Goal: Task Accomplishment & Management: Manage account settings

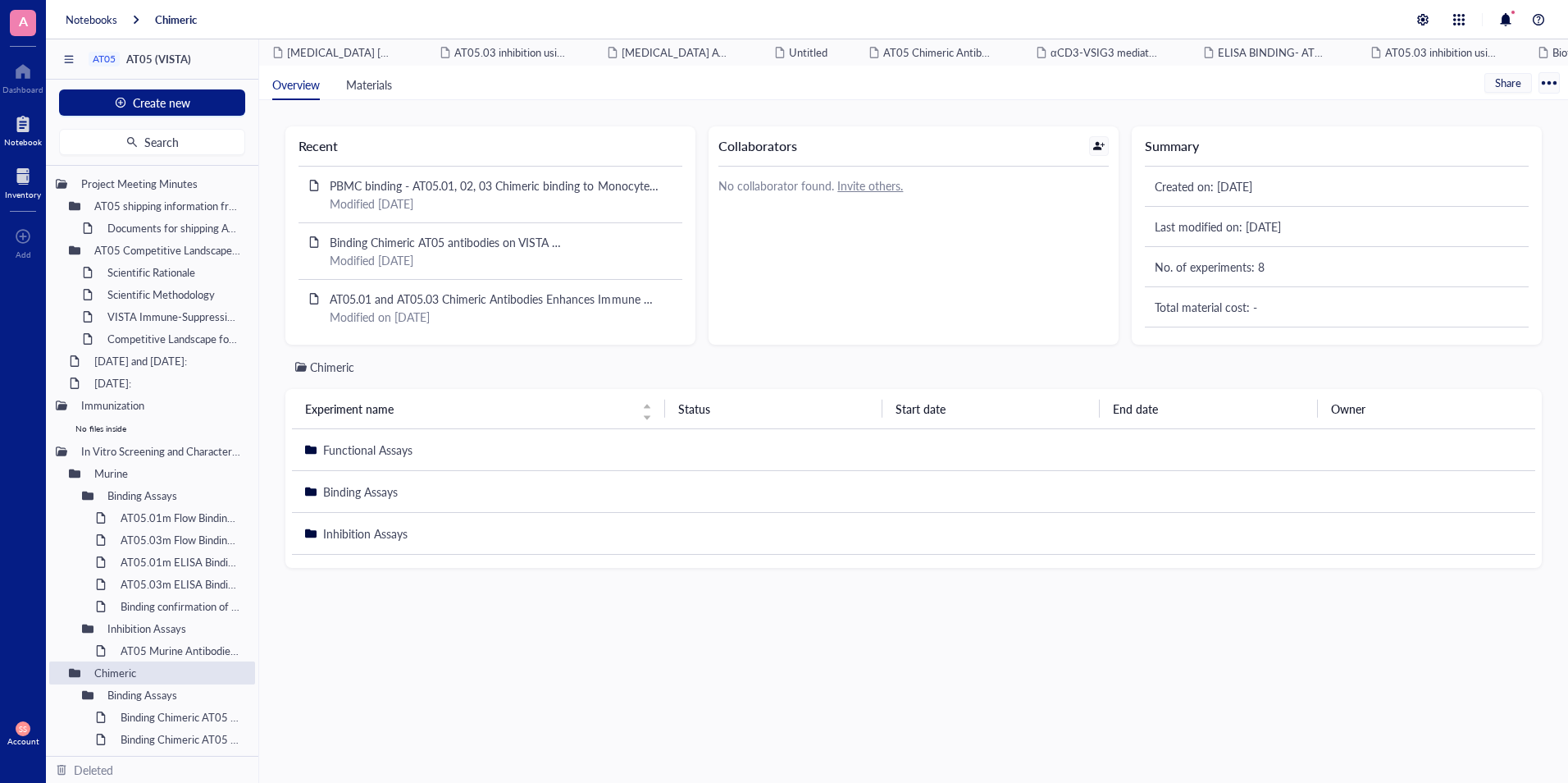
click at [12, 188] on div at bounding box center [23, 177] width 36 height 26
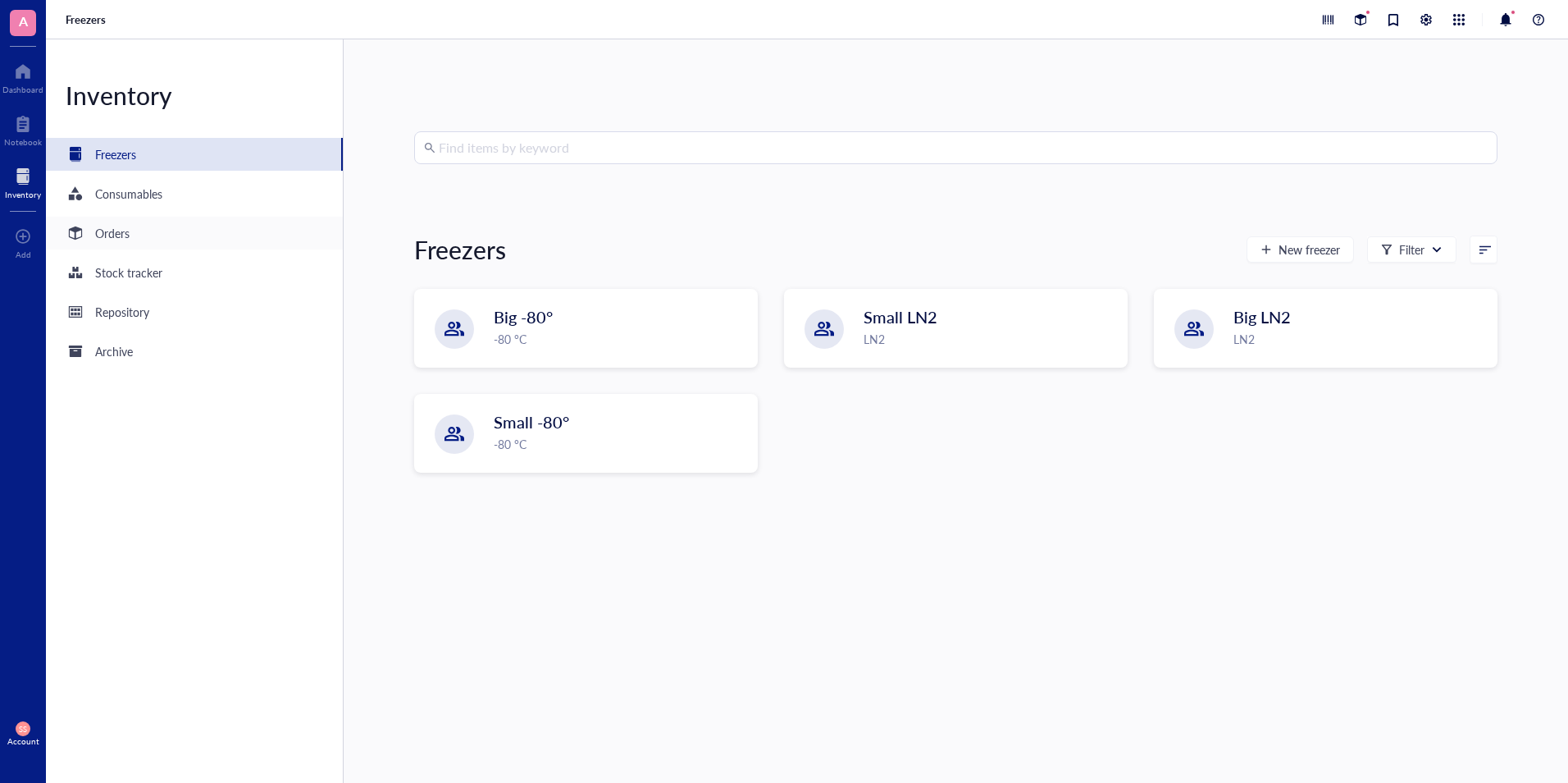
click at [125, 245] on div "Orders" at bounding box center [195, 234] width 297 height 33
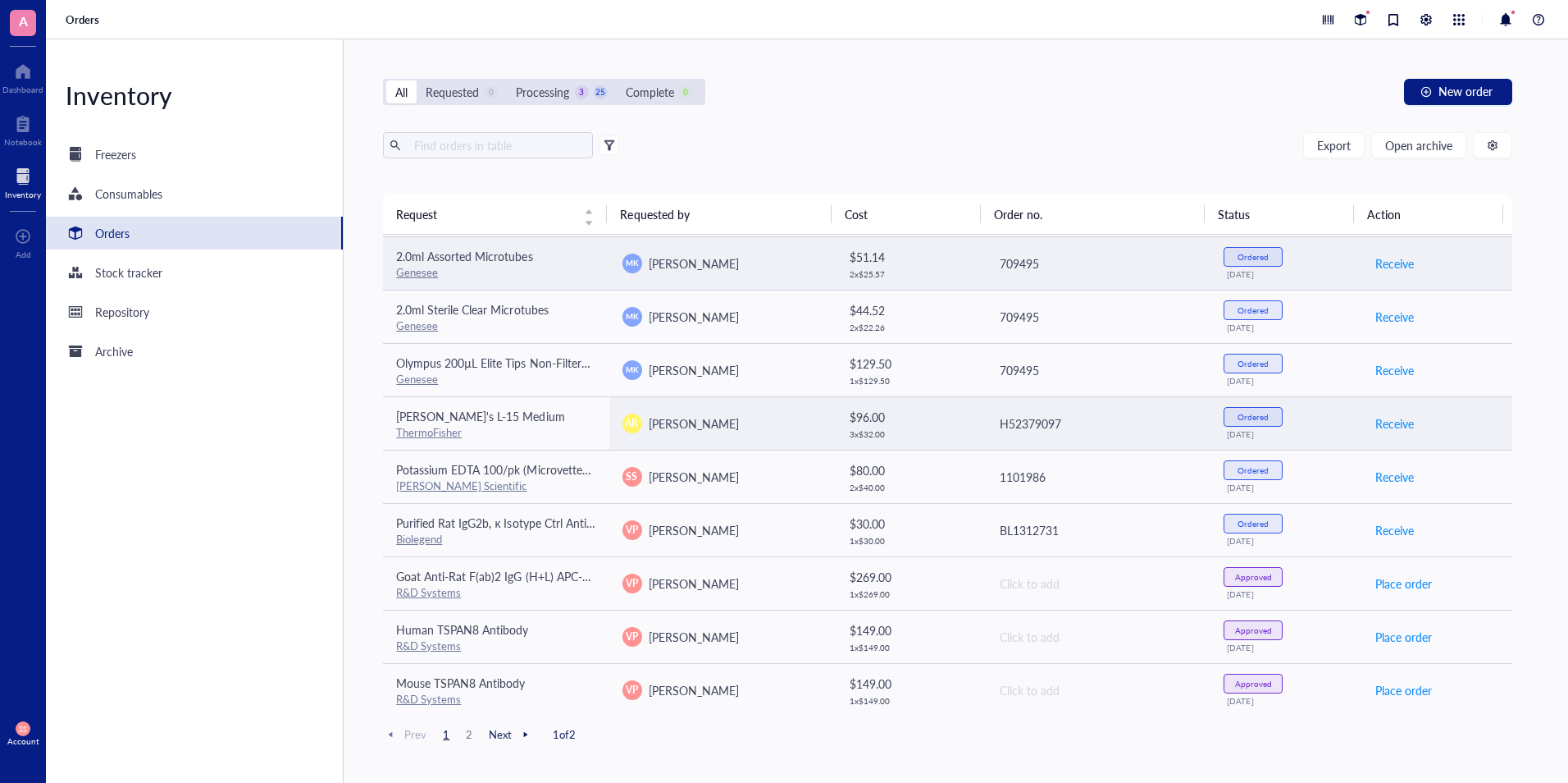
scroll to position [265, 0]
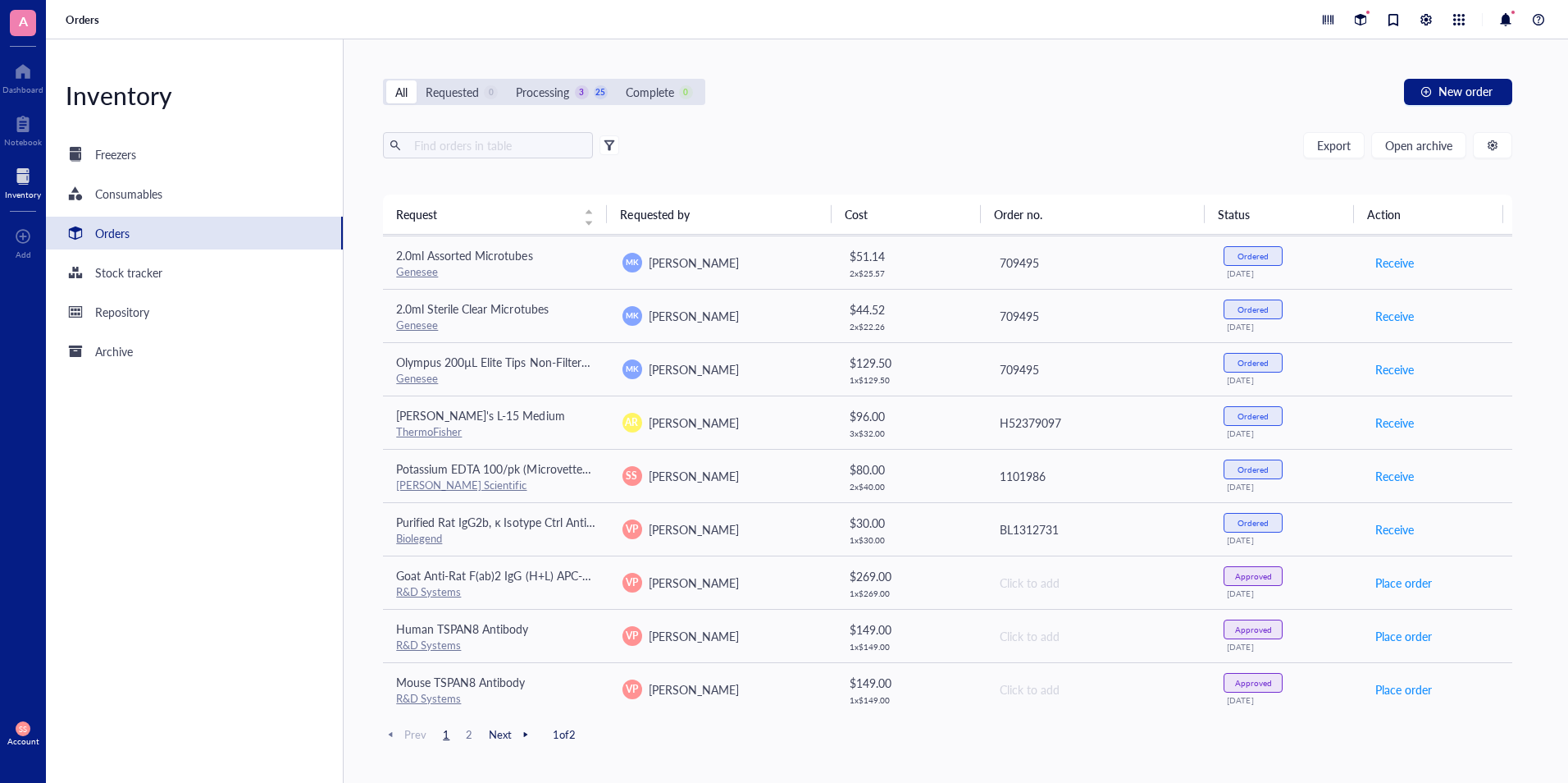
click at [1109, 163] on div "Export Open archive Requester Requested on Source / Vendor Last updated" at bounding box center [947, 163] width 1129 height 62
click at [879, 100] on div "All Requested 0 Processing 3 25 Complete 0 New order" at bounding box center [947, 92] width 1129 height 26
click at [813, 738] on div "Prev 1 2 Next 1 of 2" at bounding box center [947, 734] width 1129 height 20
click at [104, 437] on div "Inventory Freezers Consumables Orders Stock tracker Repository Archive" at bounding box center [195, 411] width 297 height 744
